Goal: Task Accomplishment & Management: Use online tool/utility

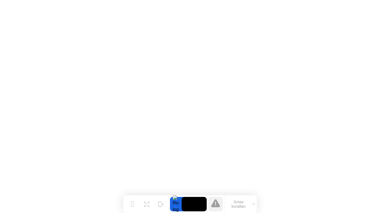
click at [254, 204] on icon at bounding box center [253, 205] width 3 height 2
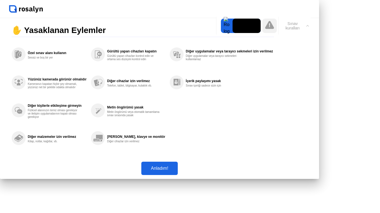
drag, startPoint x: 299, startPoint y: 23, endPoint x: 290, endPoint y: 22, distance: 8.9
click at [279, 59] on body "✋ Yasaklanan Eylemler Özel sınav alanı kullanın Sessiz ve boş bir yer Yüzünüz k…" at bounding box center [190, 106] width 380 height 213
click at [307, 26] on icon at bounding box center [307, 25] width 2 height 1
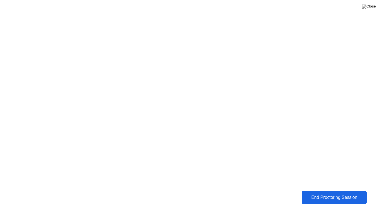
click at [318, 196] on div "End Proctoring Session" at bounding box center [333, 197] width 61 height 5
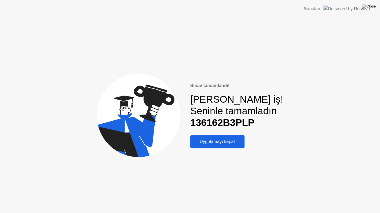
click at [232, 143] on div "Uygulamayı kapat" at bounding box center [217, 142] width 51 height 5
